Goal: Task Accomplishment & Management: Manage account settings

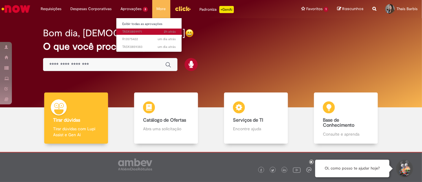
click at [140, 30] on span "2h atrás 2 horas atrás TASK0859971" at bounding box center [148, 31] width 53 height 5
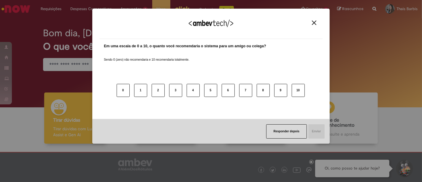
click at [313, 24] on img "Close" at bounding box center [314, 23] width 4 height 4
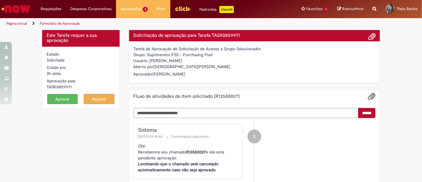
click at [58, 100] on button "Aprovar" at bounding box center [62, 99] width 31 height 10
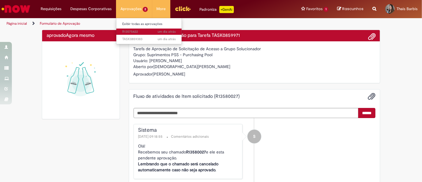
click at [139, 30] on span "um dia atrás um dia atrás R13575422" at bounding box center [148, 31] width 53 height 5
click at [142, 30] on span "um dia atrás um dia atrás R13575422" at bounding box center [148, 31] width 53 height 5
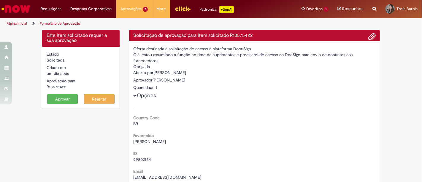
click at [58, 103] on button "Aprovar" at bounding box center [62, 99] width 31 height 10
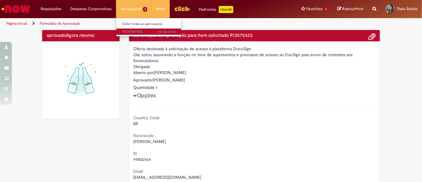
click at [147, 32] on span "um dia atrás um dia atrás TASK0859383" at bounding box center [148, 31] width 53 height 5
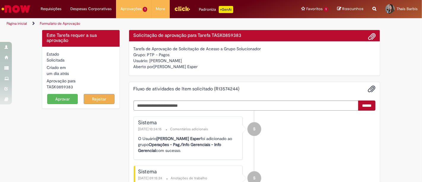
click at [67, 101] on button "Aprovar" at bounding box center [62, 99] width 31 height 10
